Goal: Task Accomplishment & Management: Complete application form

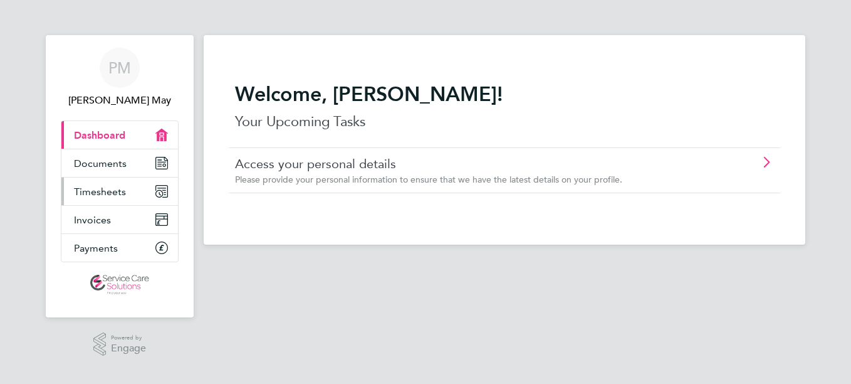
click at [95, 194] on span "Timesheets" at bounding box center [100, 192] width 52 height 12
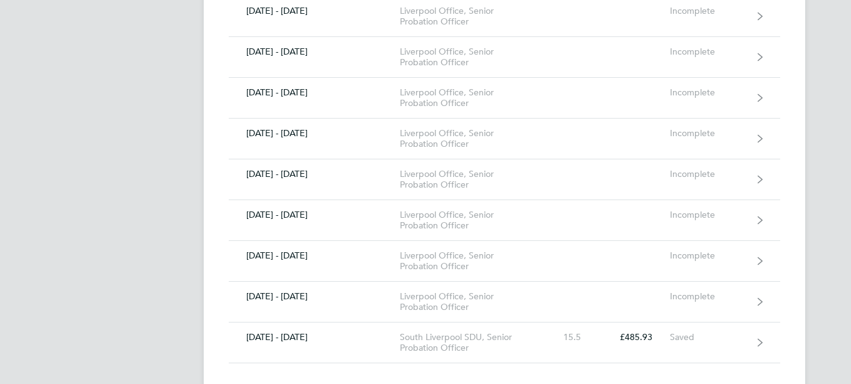
scroll to position [502, 0]
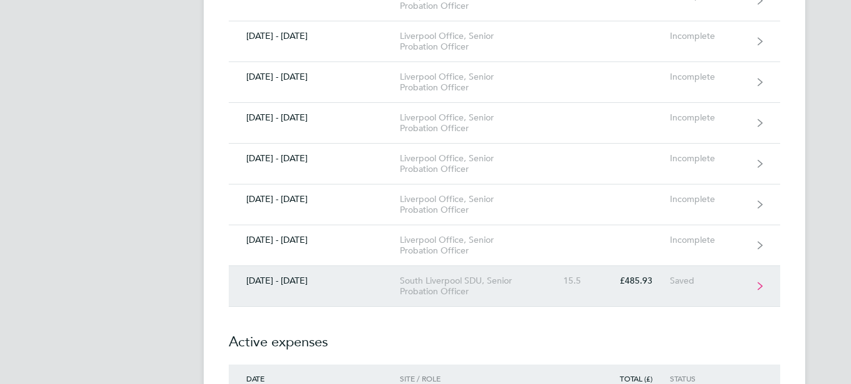
click at [754, 283] on link "[DATE] - [DATE] [GEOGRAPHIC_DATA], Senior Probation Officer 15.5 £485.93 Saved" at bounding box center [505, 286] width 552 height 41
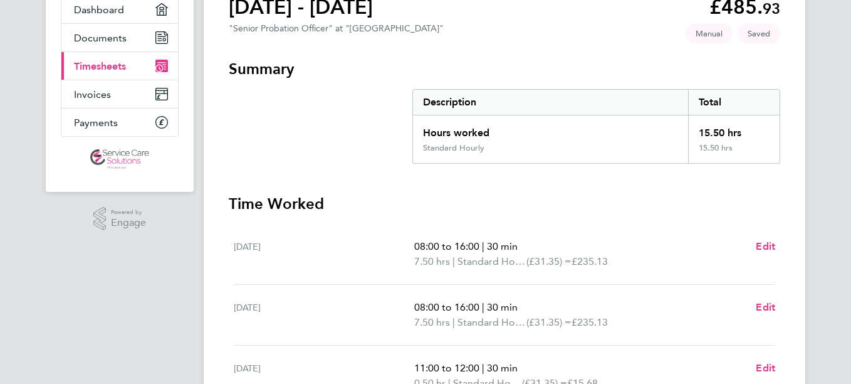
scroll to position [188, 0]
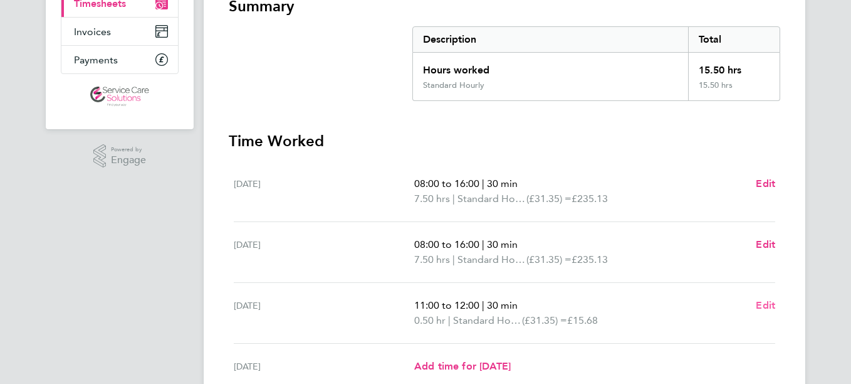
click at [765, 303] on span "Edit" at bounding box center [765, 305] width 19 height 12
select select "30"
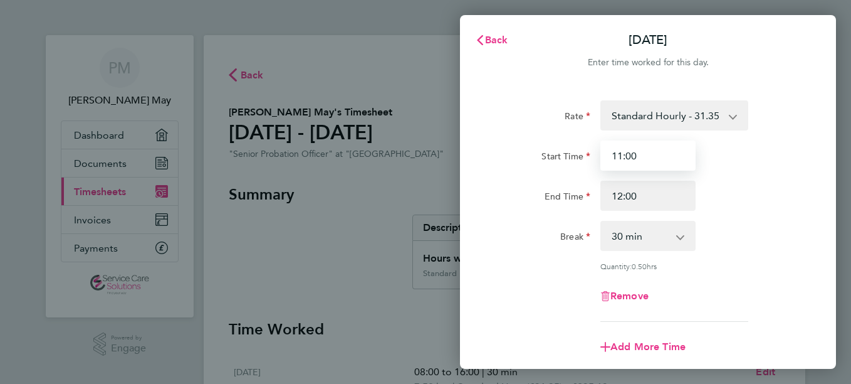
drag, startPoint x: 638, startPoint y: 157, endPoint x: 606, endPoint y: 160, distance: 32.7
click at [606, 160] on input "11:00" at bounding box center [648, 155] width 95 height 30
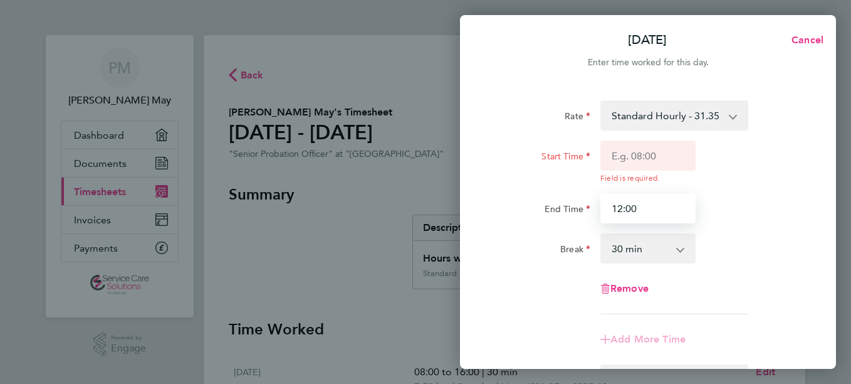
drag, startPoint x: 637, startPoint y: 197, endPoint x: 612, endPoint y: 196, distance: 25.1
click at [612, 196] on input "12:00" at bounding box center [648, 208] width 95 height 30
click at [747, 259] on div "Break 0 min 15 min 30 min 45 min 60 min 75 min 90 min" at bounding box center [648, 248] width 316 height 30
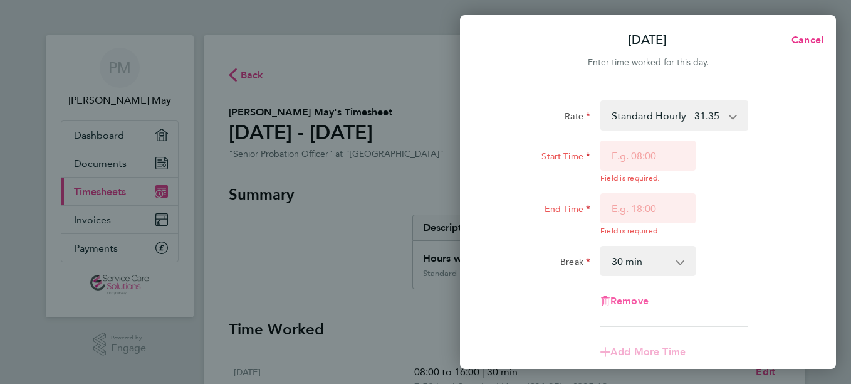
click at [631, 300] on span "Remove" at bounding box center [630, 301] width 38 height 12
select select "null"
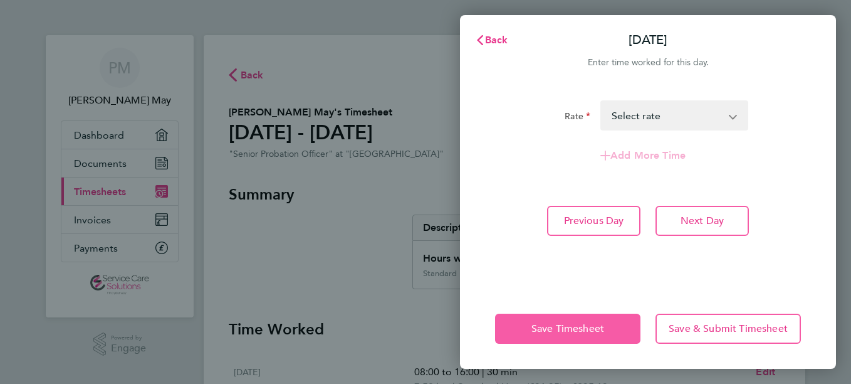
click at [594, 325] on span "Save Timesheet" at bounding box center [568, 328] width 73 height 13
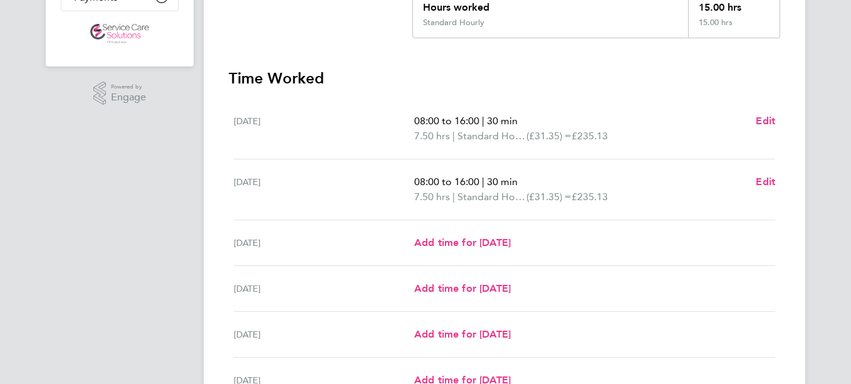
scroll to position [426, 0]
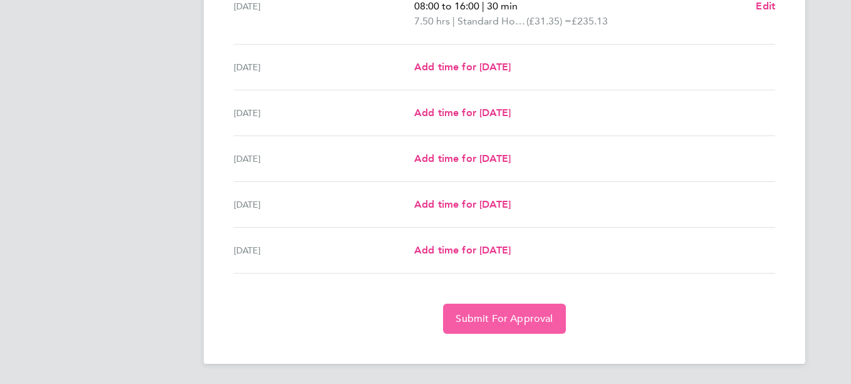
click at [517, 317] on span "Submit For Approval" at bounding box center [504, 318] width 97 height 13
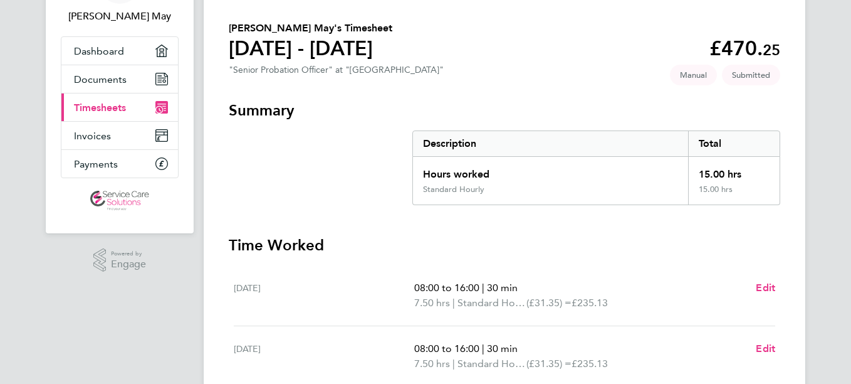
scroll to position [53, 0]
